Goal: Task Accomplishment & Management: Manage account settings

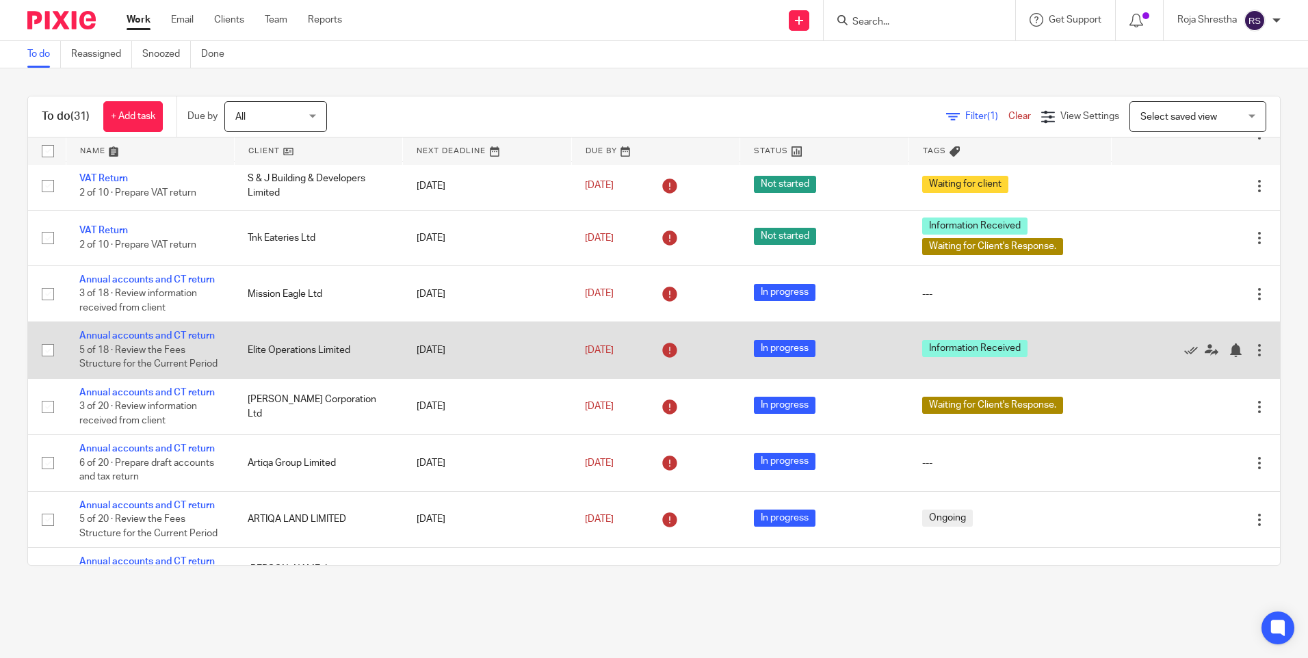
scroll to position [1095, 0]
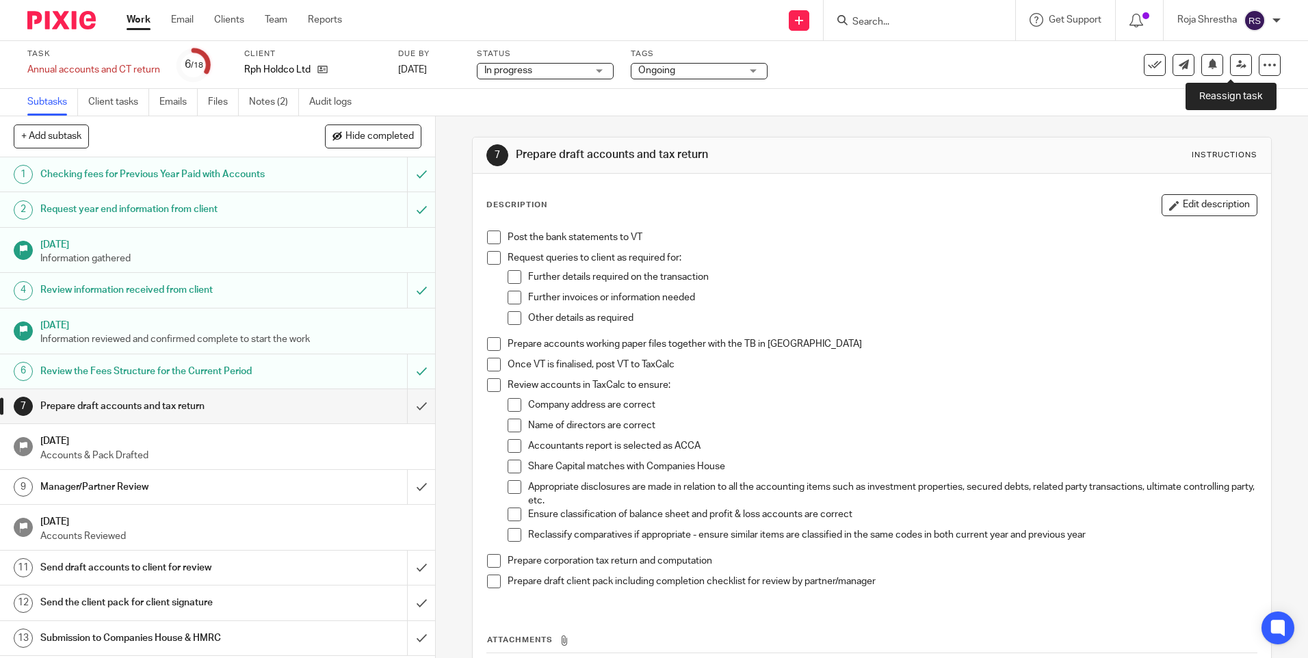
click at [1237, 63] on icon at bounding box center [1242, 65] width 10 height 10
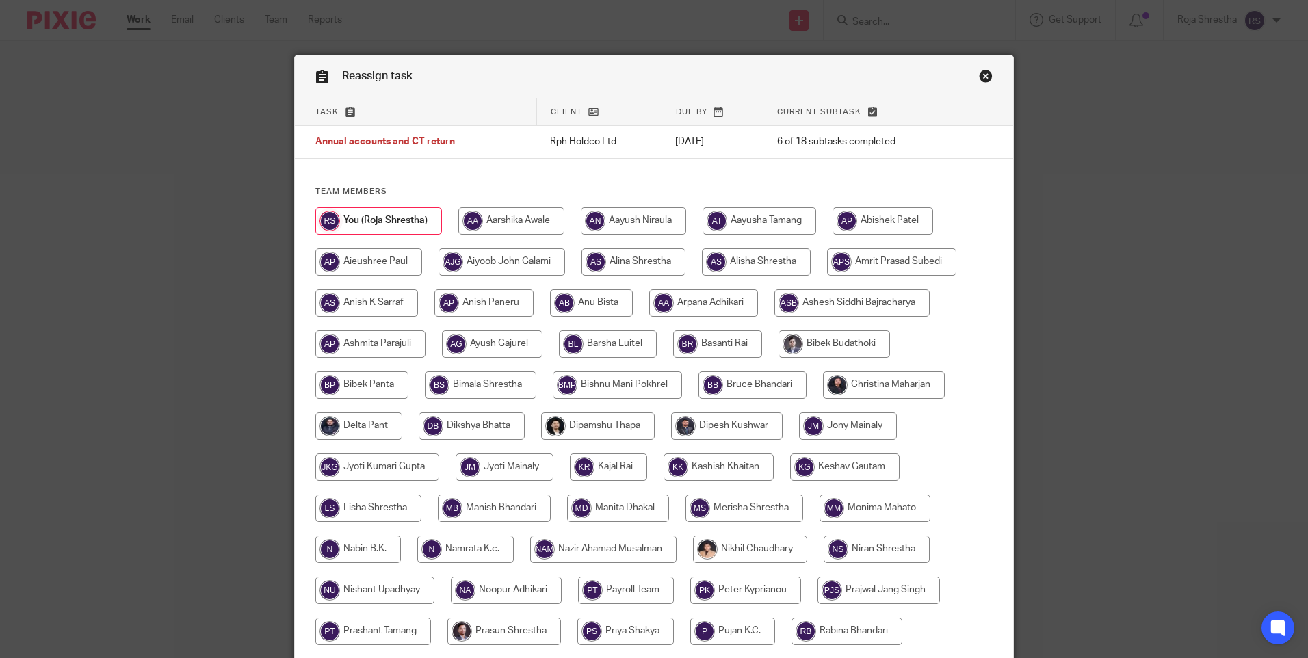
click at [981, 73] on link "Close this dialog window" at bounding box center [986, 78] width 14 height 18
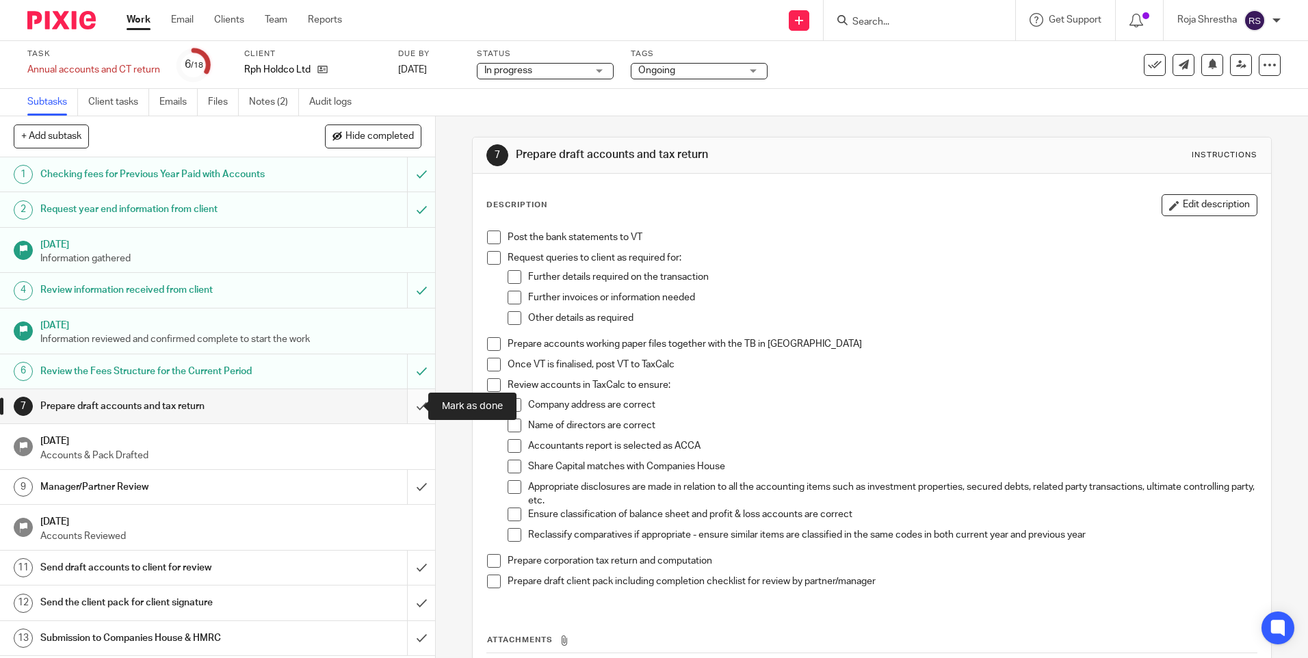
click at [411, 406] on input "submit" at bounding box center [217, 406] width 435 height 34
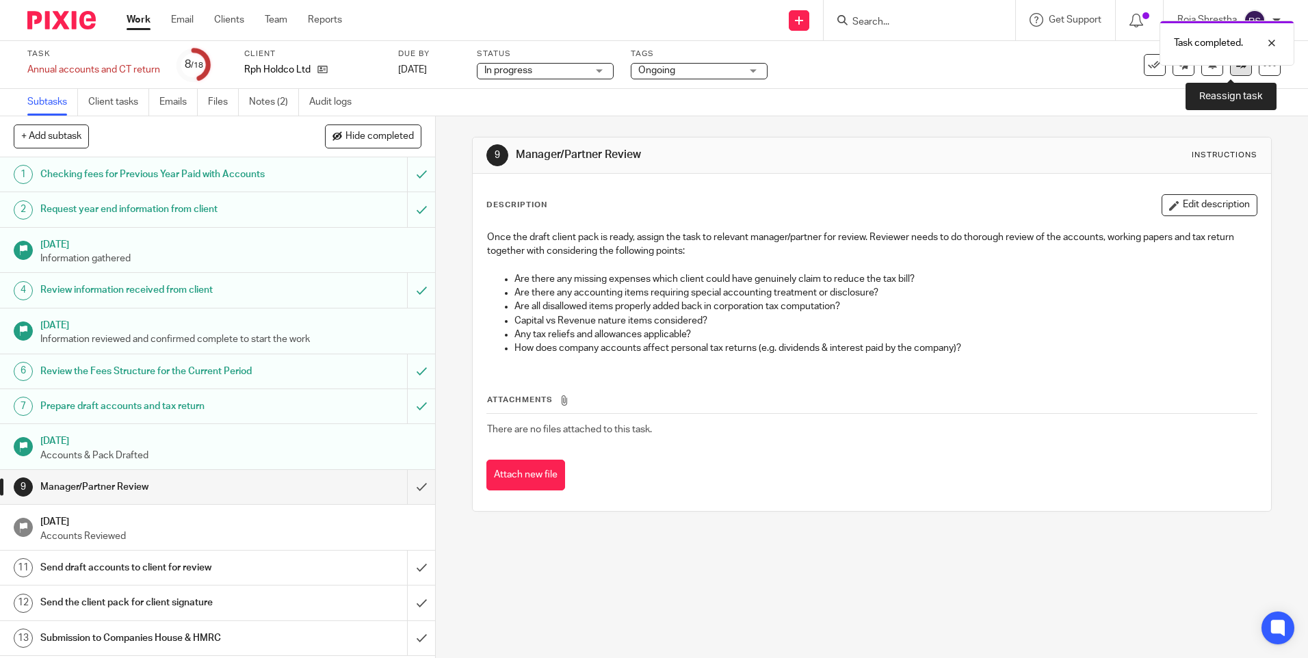
click at [1237, 69] on icon at bounding box center [1242, 65] width 10 height 10
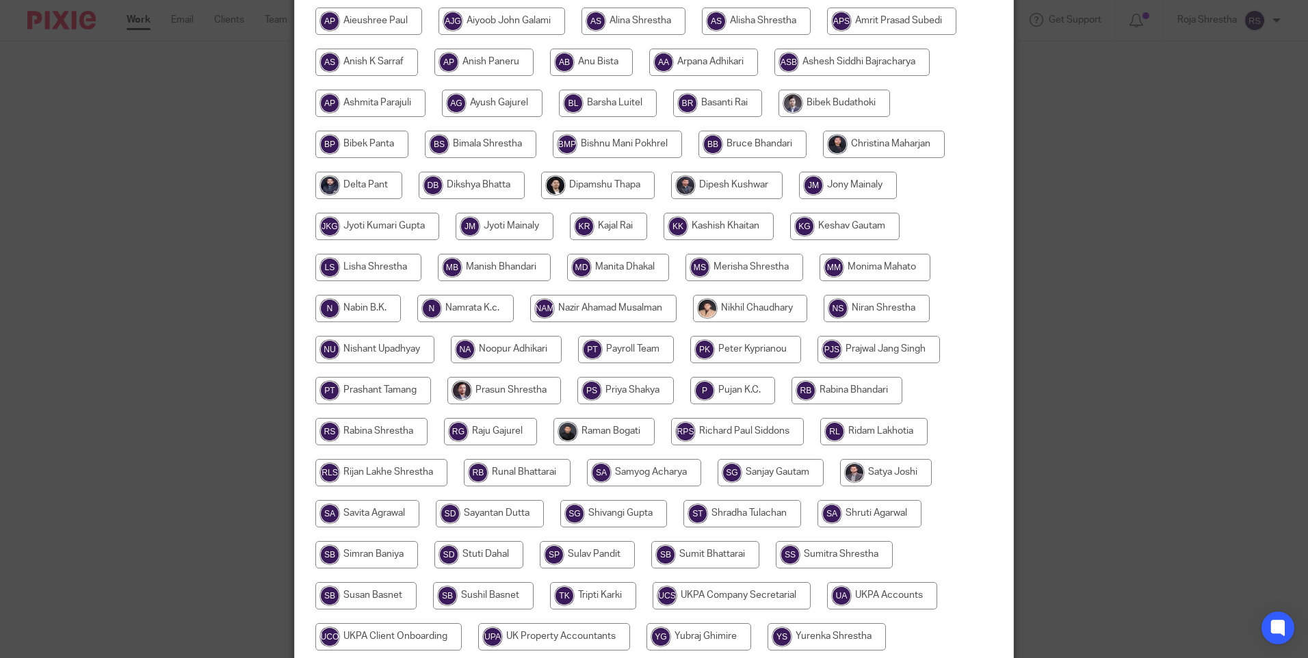
scroll to position [274, 0]
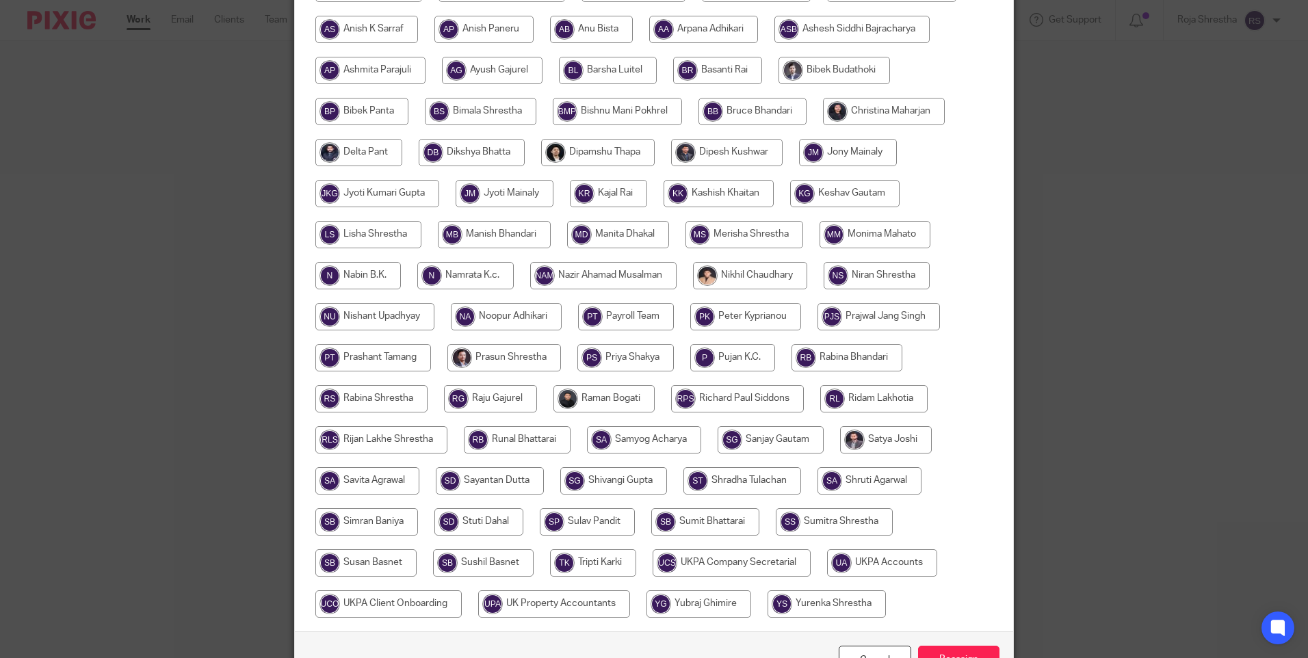
click at [823, 190] on input "radio" at bounding box center [844, 193] width 109 height 27
radio input "true"
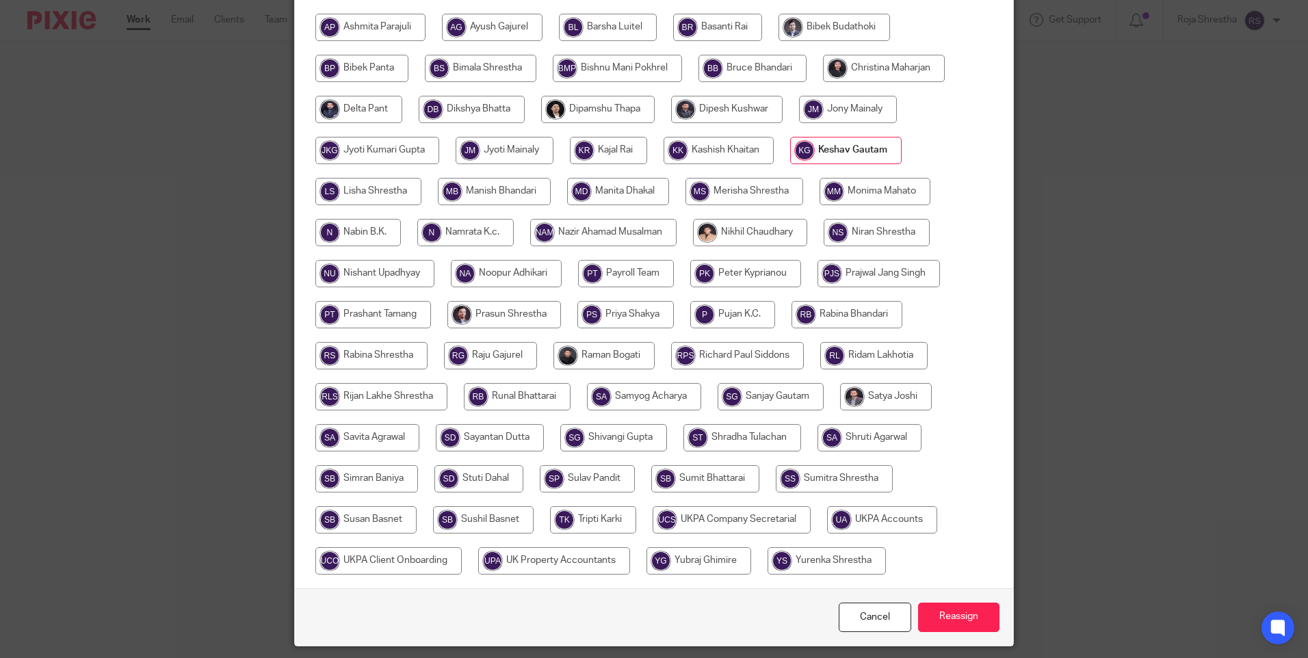
scroll to position [360, 0]
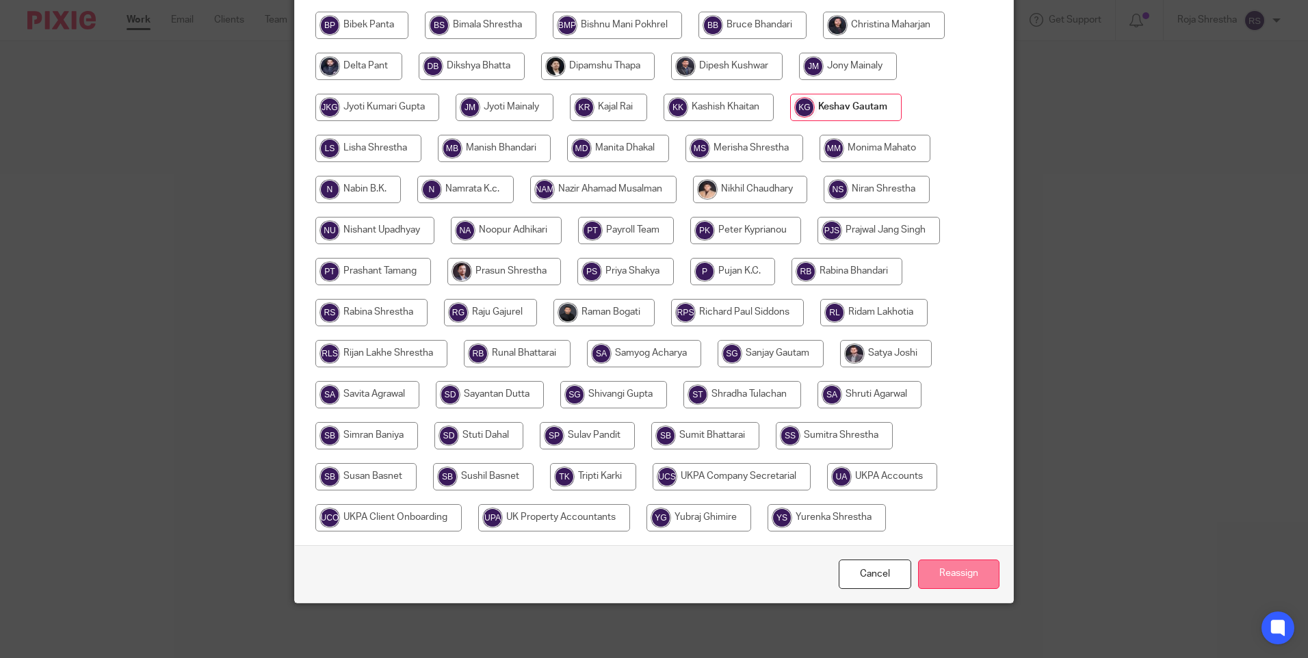
click at [972, 569] on input "Reassign" at bounding box center [958, 574] width 81 height 29
